Goal: Use online tool/utility: Utilize a website feature to perform a specific function

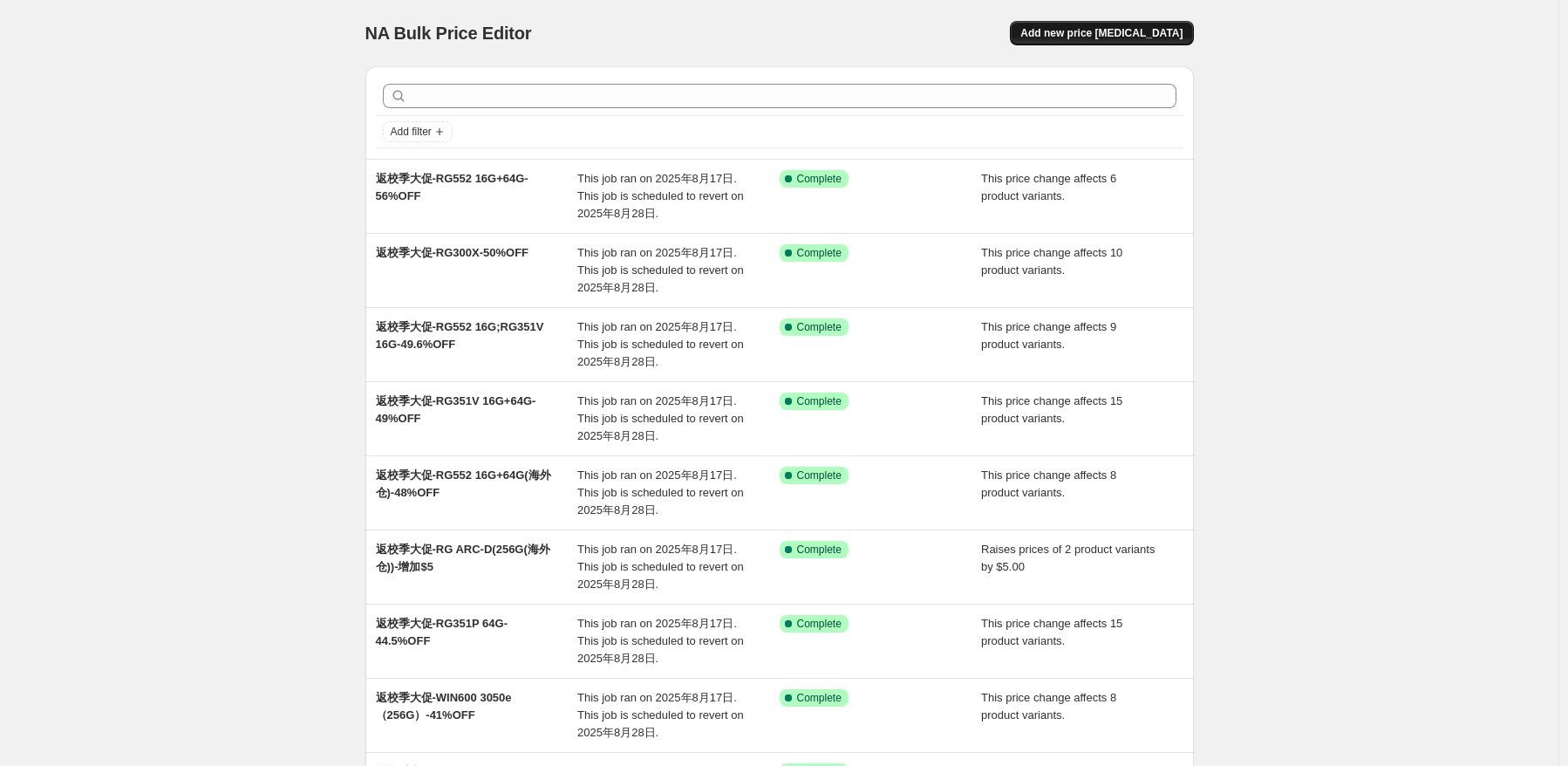
click at [1161, 30] on span "Add new price [MEDICAL_DATA]" at bounding box center [1101, 33] width 162 height 14
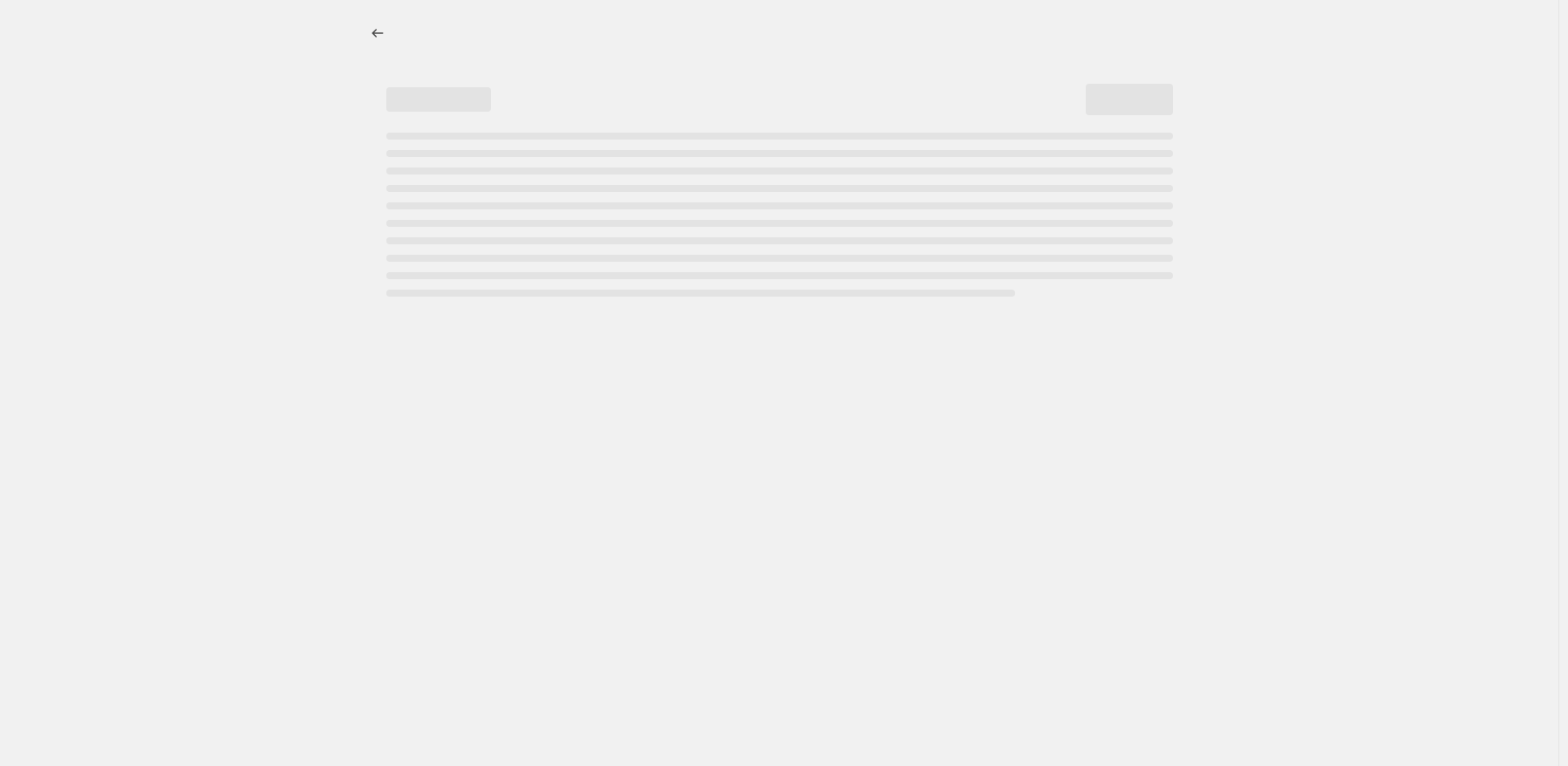
select select "percentage"
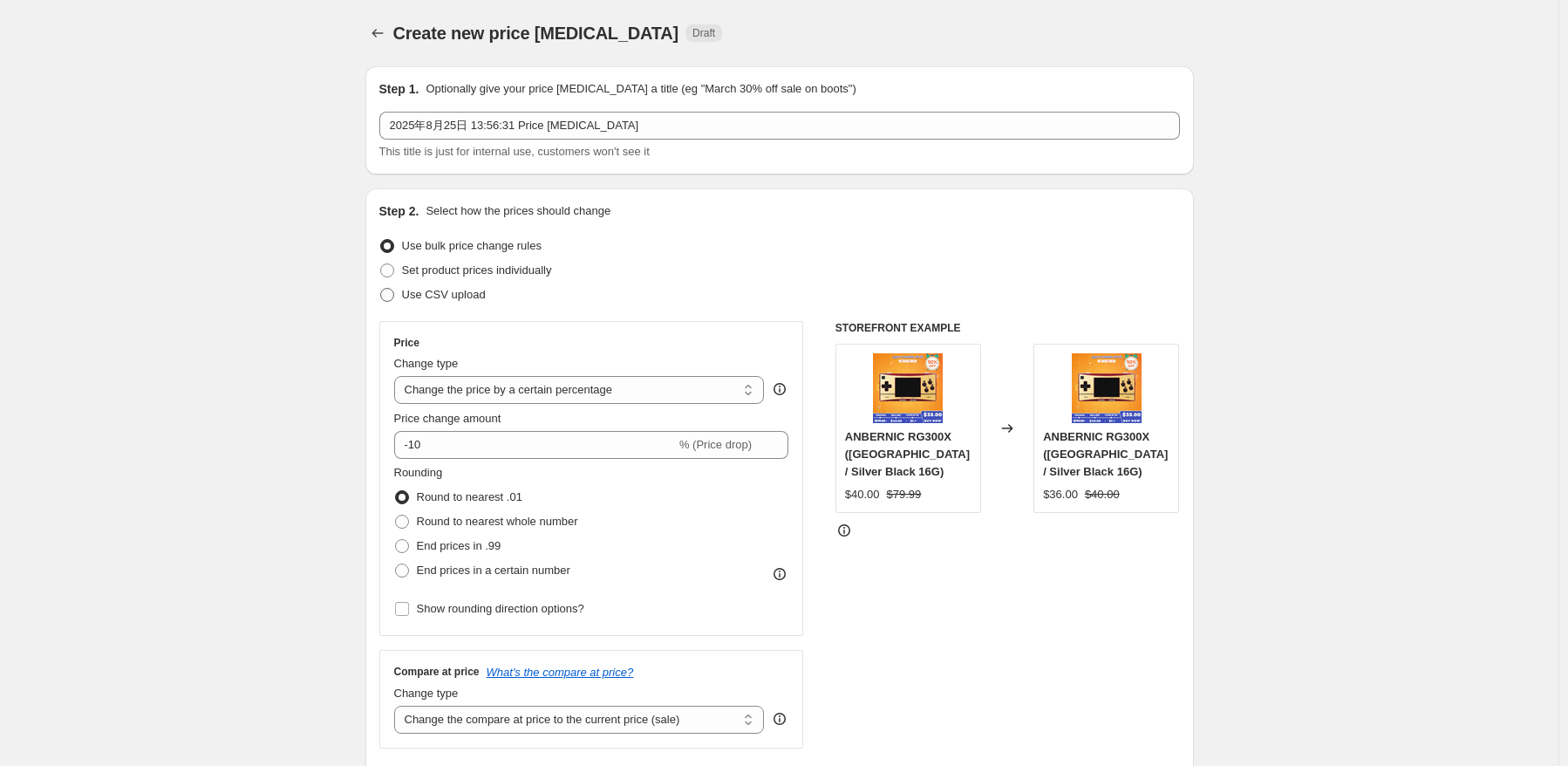
click at [427, 297] on span "Use CSV upload" at bounding box center [443, 294] width 83 height 13
click at [381, 289] on input "Use CSV upload" at bounding box center [381, 288] width 1 height 1
radio input "true"
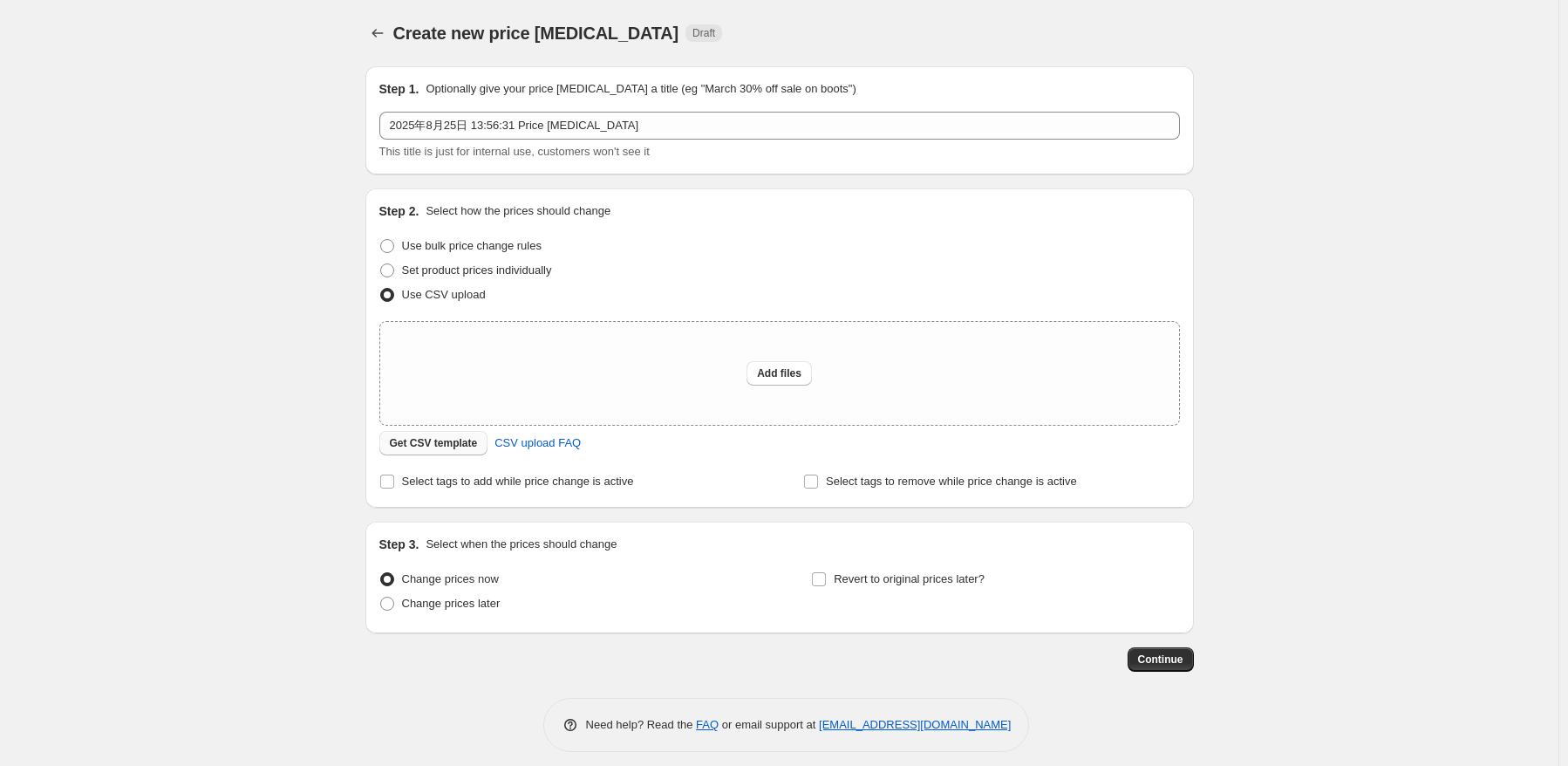
click at [482, 444] on button "Get CSV template" at bounding box center [434, 443] width 109 height 25
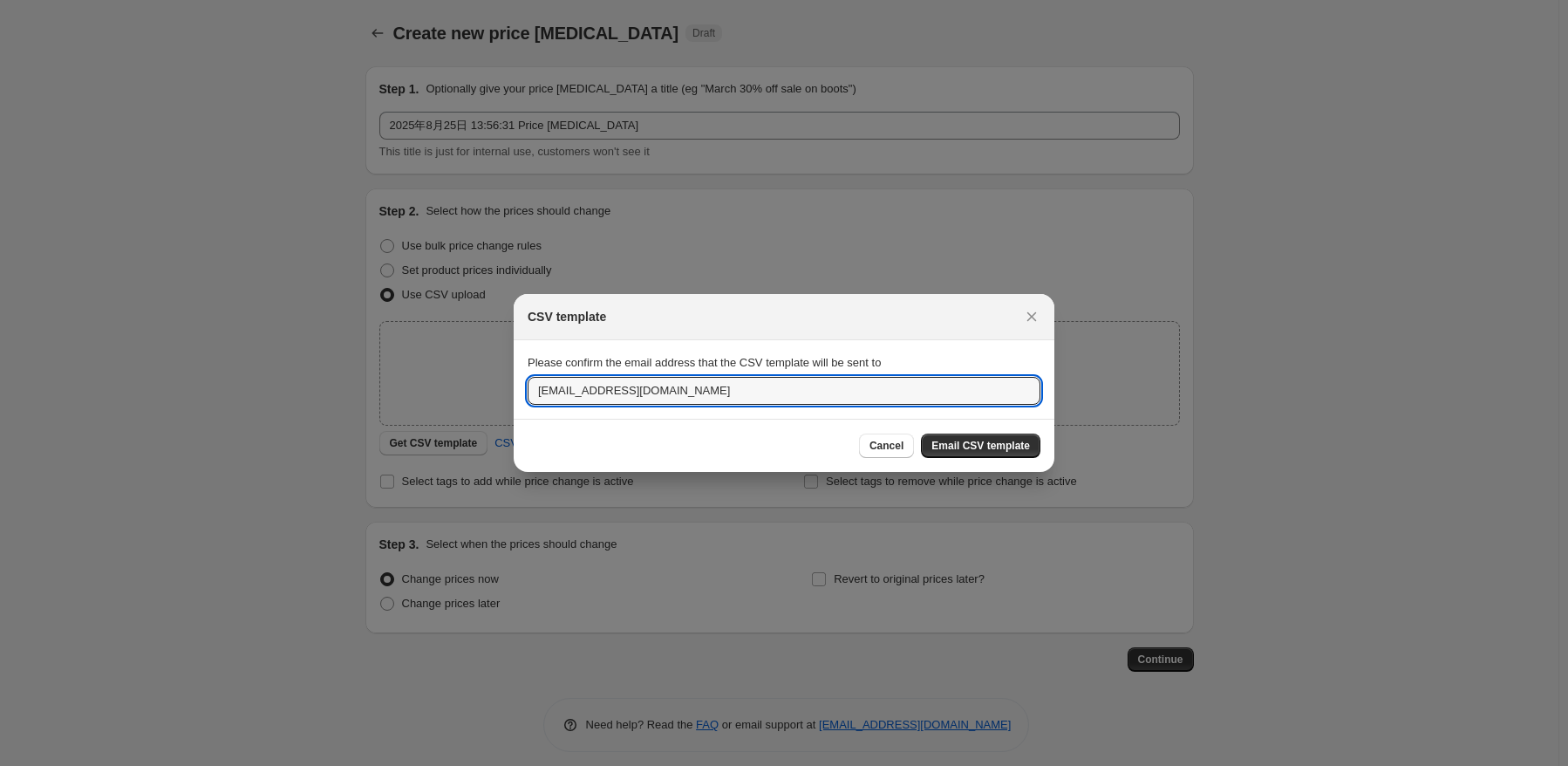
drag, startPoint x: 680, startPoint y: 399, endPoint x: 431, endPoint y: 399, distance: 249.0
click at [445, 765] on div "CSV template Please confirm the email address that the CSV template will be sen…" at bounding box center [784, 778] width 1568 height 0
type input "A"
type input "[EMAIL_ADDRESS][DOMAIN_NAME]"
click at [992, 439] on button "Email CSV template" at bounding box center [980, 446] width 119 height 25
